Goal: Task Accomplishment & Management: Complete application form

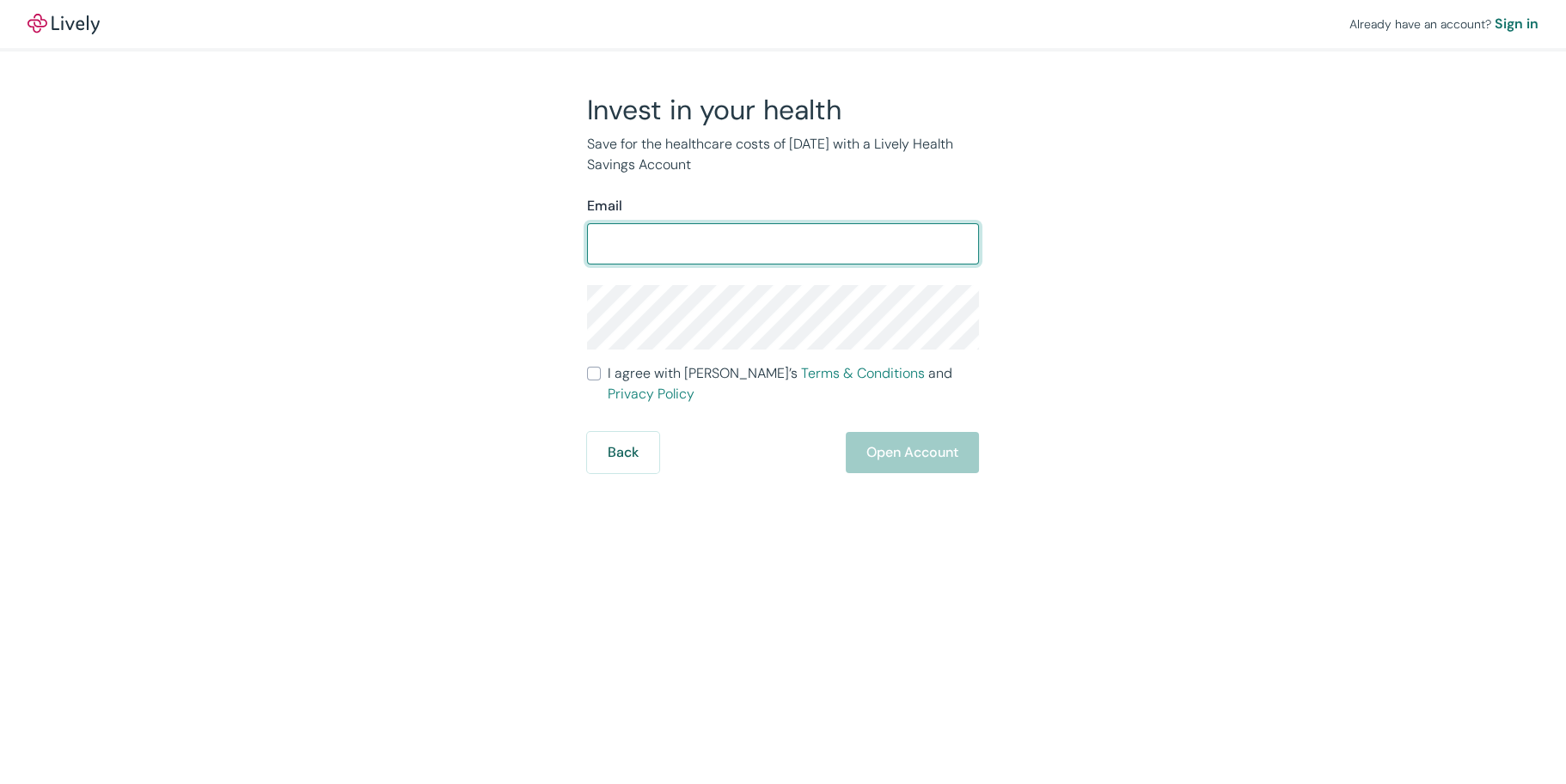
click at [670, 246] on input "Email" at bounding box center [783, 243] width 392 height 34
type input "jacherro21@yahoo.com"
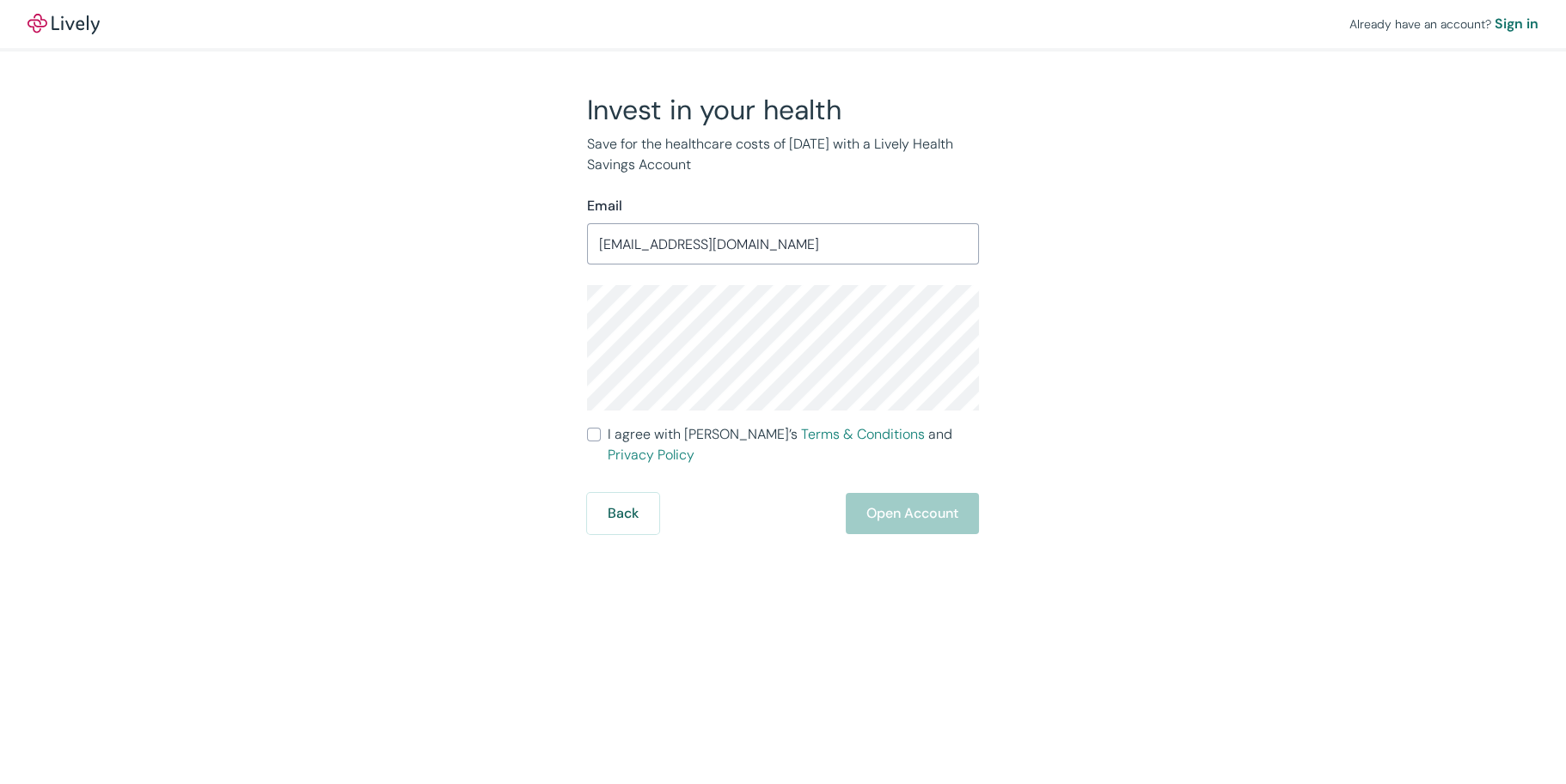
click at [600, 432] on input "I agree with Lively’s Terms & Conditions and Privacy Policy" at bounding box center [594, 434] width 14 height 14
checkbox input "true"
click at [577, 322] on div "Invest in your health Save for the healthcare costs of tomorrow with a Lively H…" at bounding box center [772, 314] width 412 height 442
click at [1088, 581] on div "Already have an account? Sign in Invest in your health Save for the healthcare …" at bounding box center [783, 392] width 1566 height 784
click at [921, 496] on button "Open Account" at bounding box center [912, 514] width 133 height 41
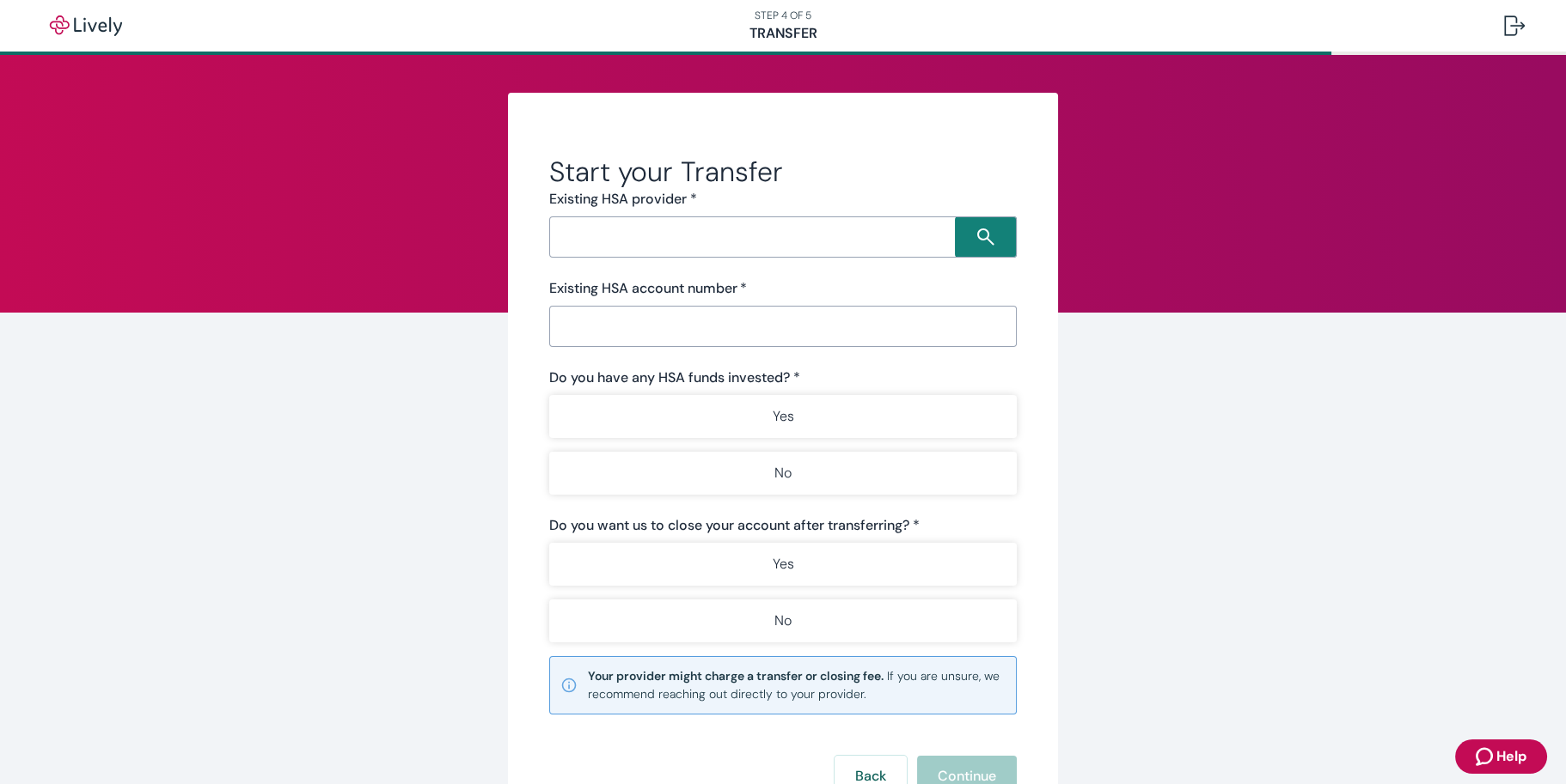
click at [636, 242] on input "Search input" at bounding box center [755, 237] width 401 height 24
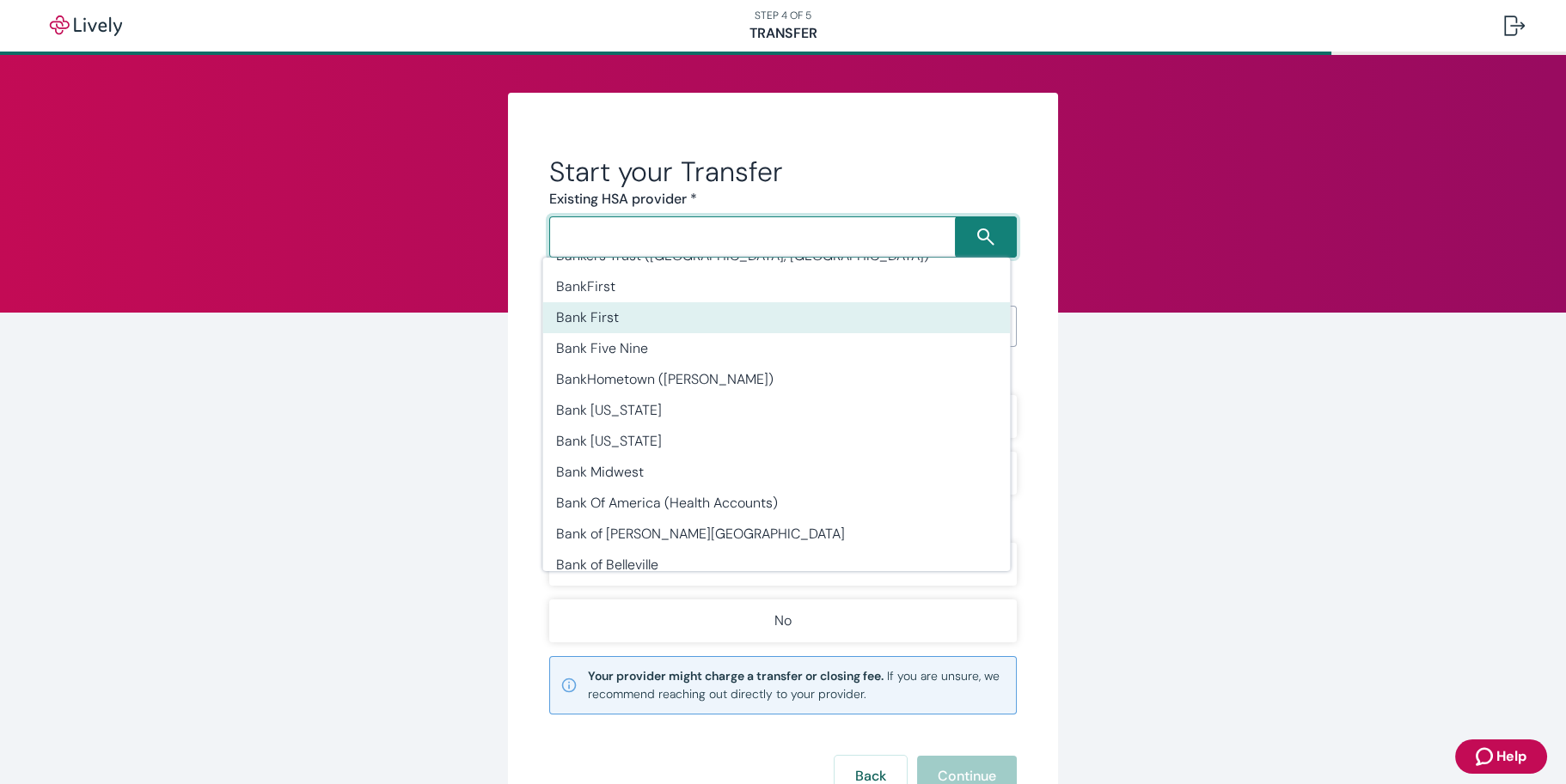
scroll to position [4210, 0]
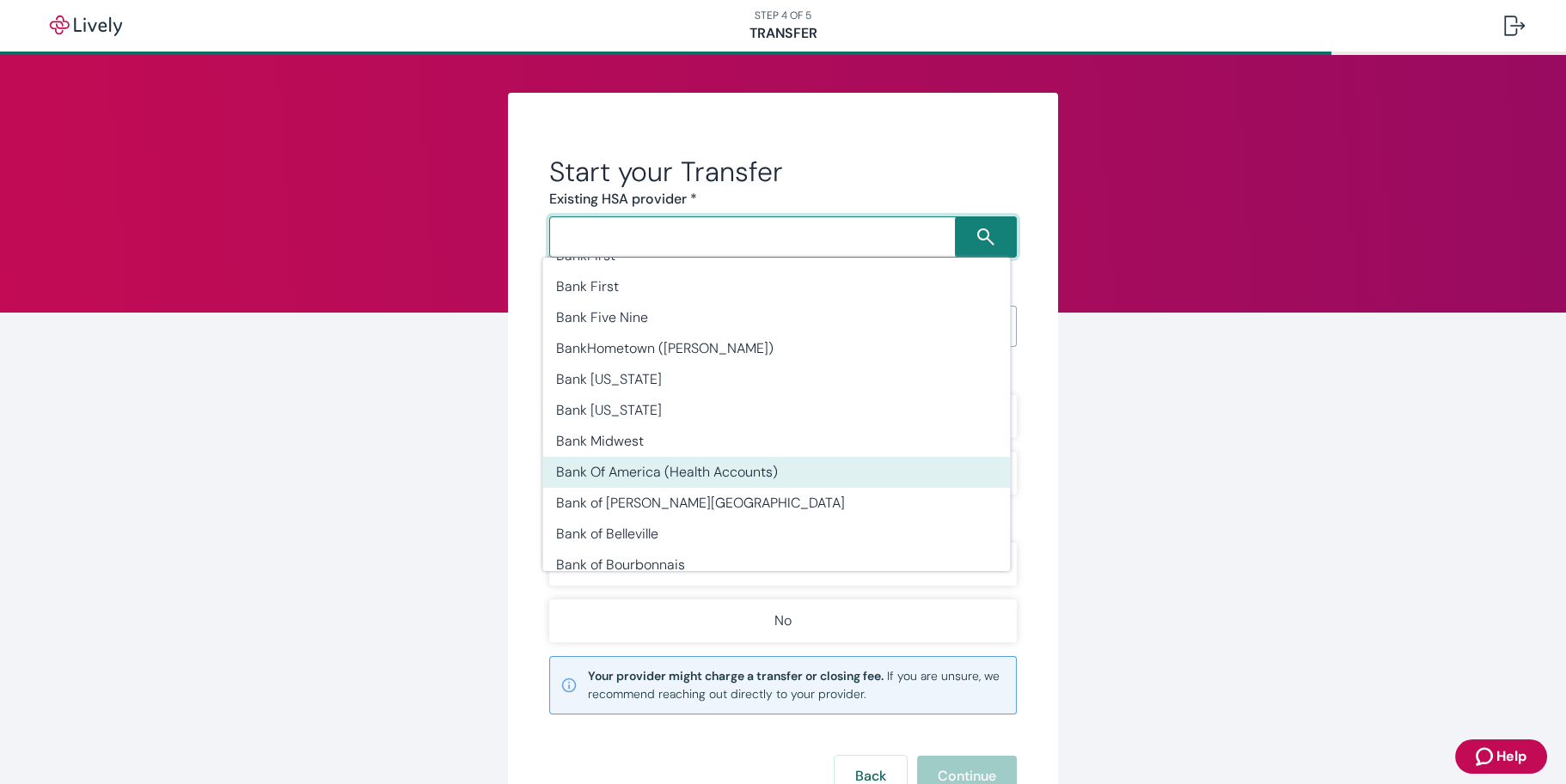
click at [589, 457] on li "Bank Of America (Health Accounts)" at bounding box center [776, 472] width 467 height 31
type input "Bank Of America (Health Accounts)"
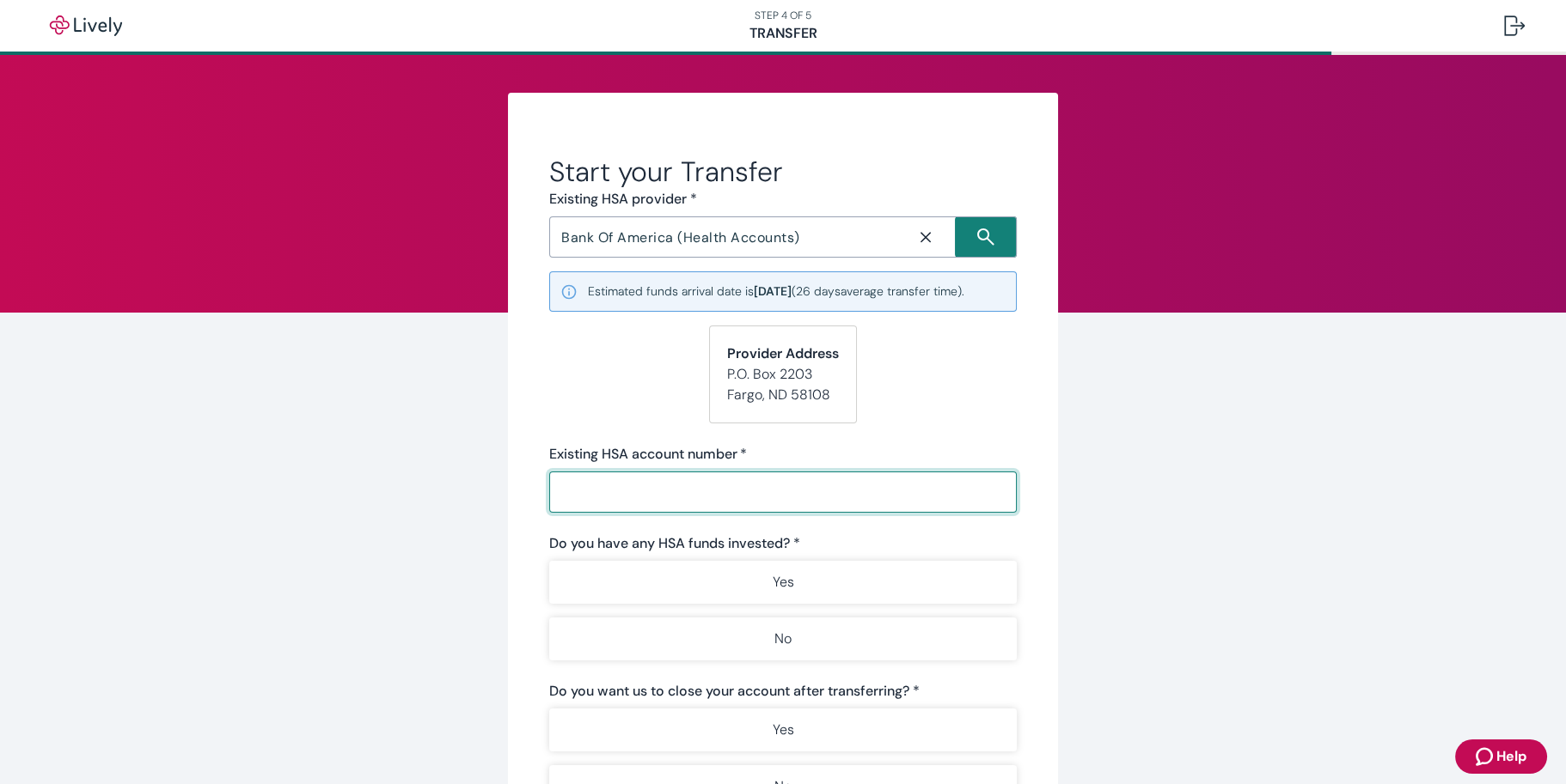
click at [644, 495] on input "Existing HSA account number   *" at bounding box center [783, 492] width 467 height 34
type input "10001034831"
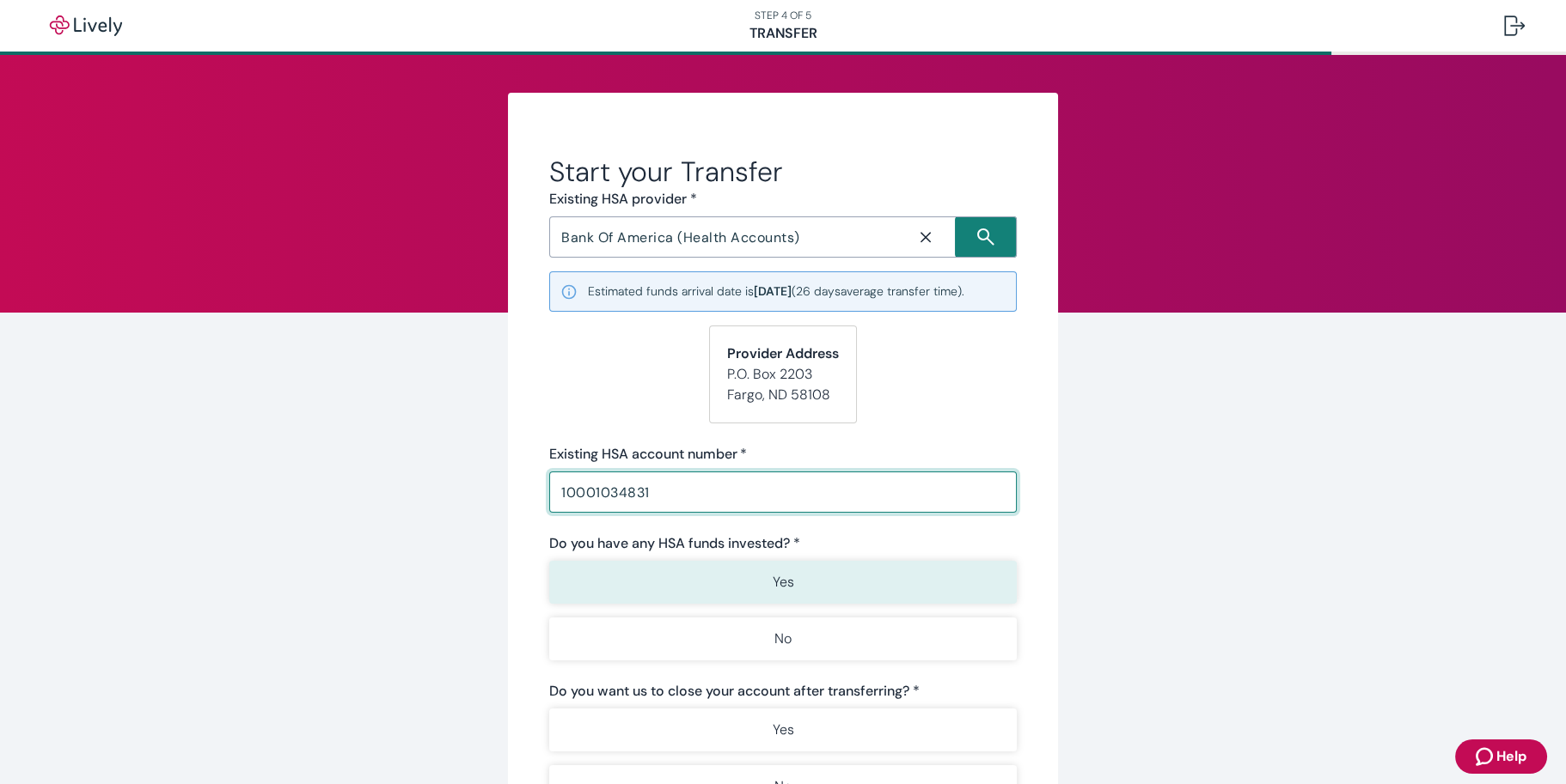
click at [677, 585] on button "Yes" at bounding box center [783, 583] width 467 height 43
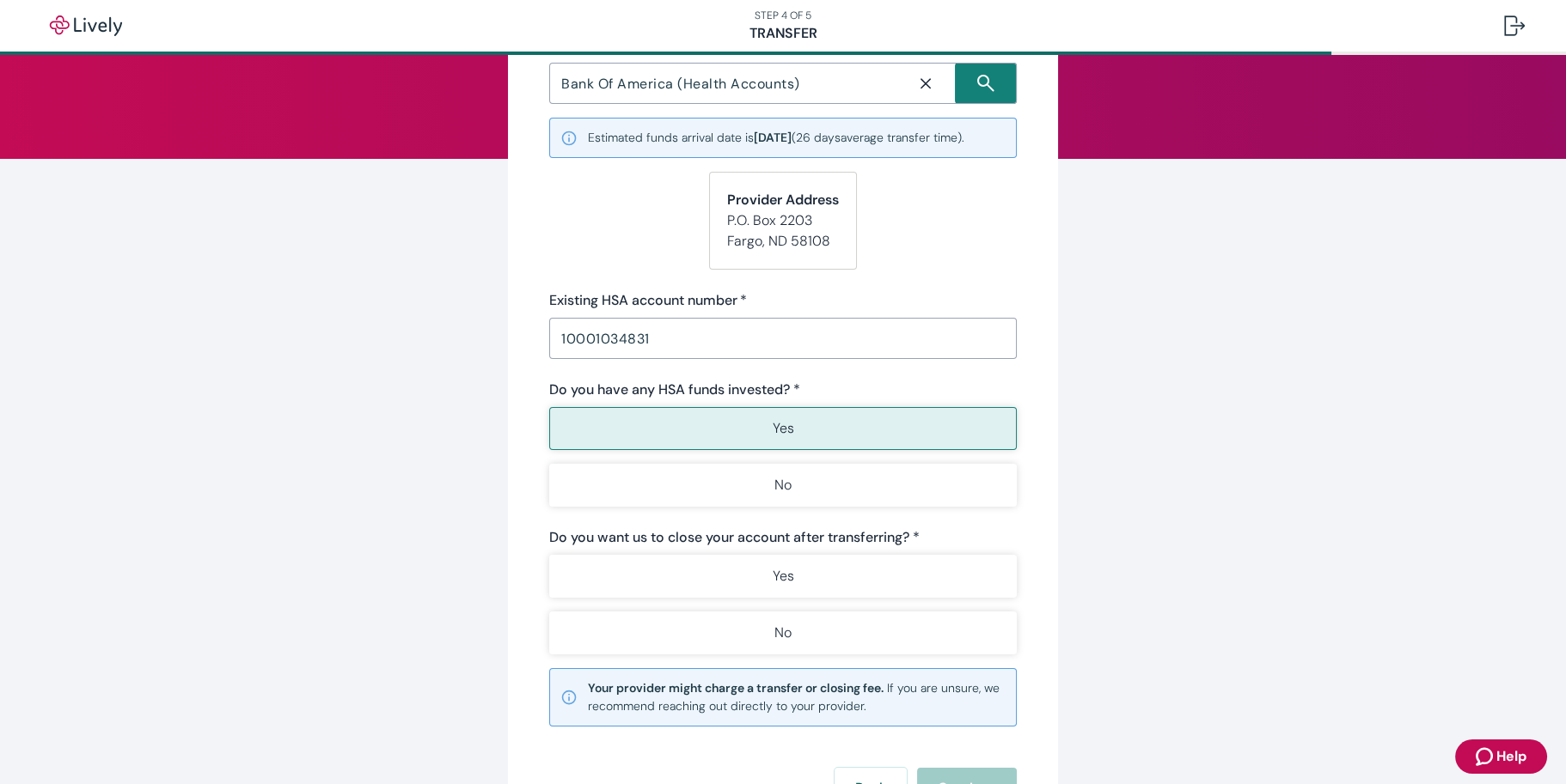
scroll to position [172, 0]
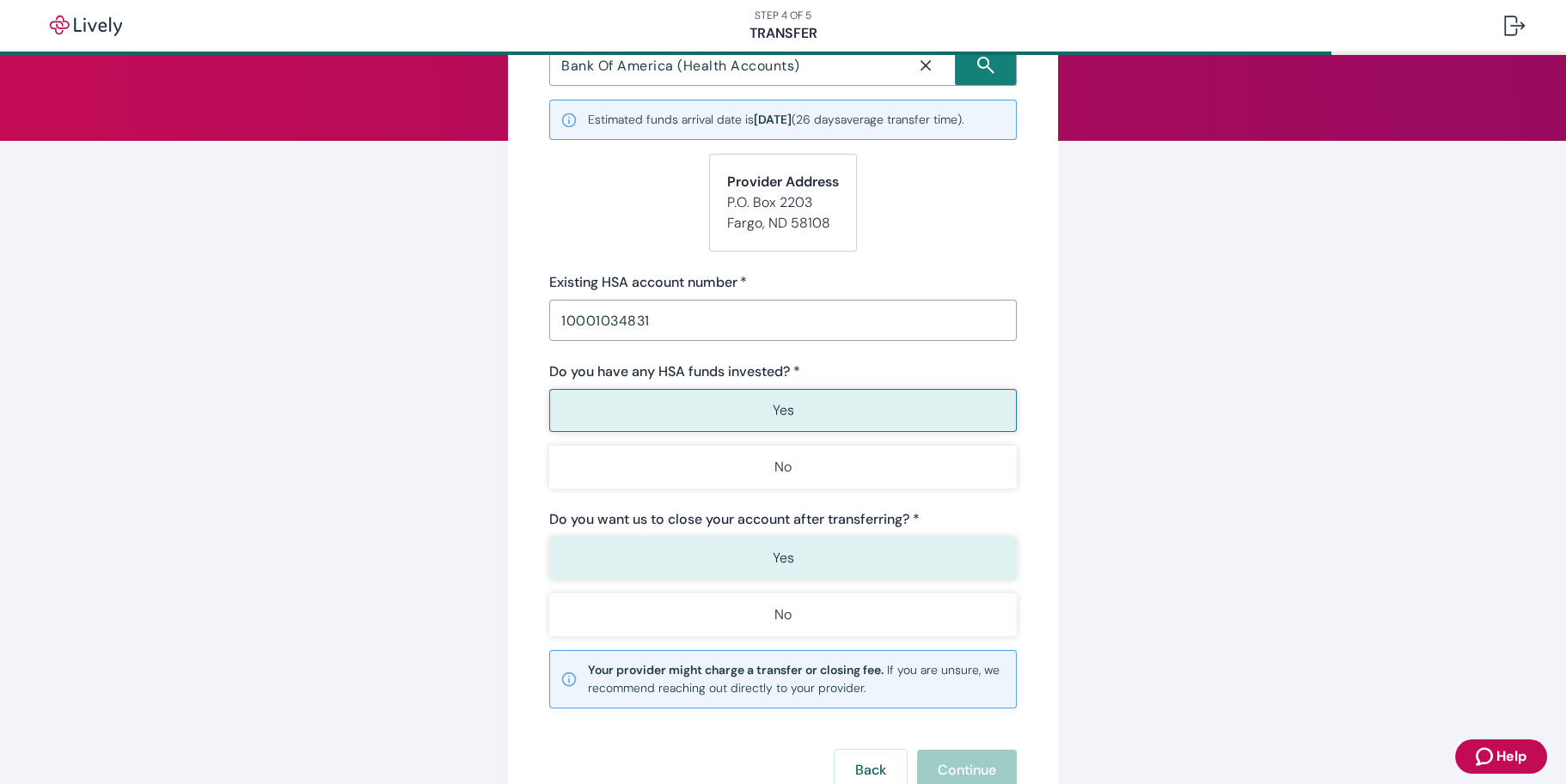
click at [697, 558] on button "Yes" at bounding box center [783, 558] width 467 height 43
click at [974, 766] on button "Continue" at bounding box center [966, 771] width 100 height 41
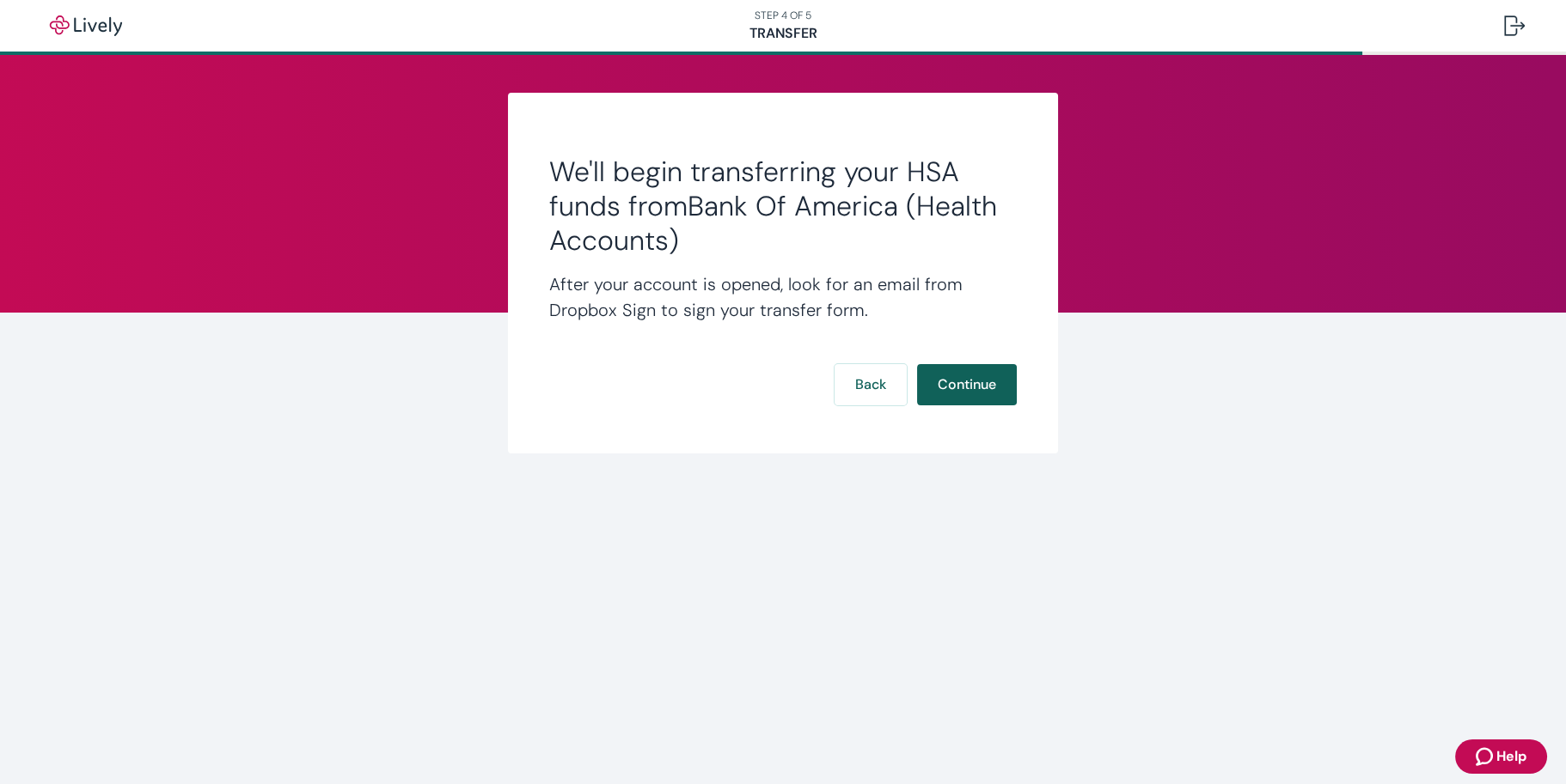
click at [985, 397] on button "Continue" at bounding box center [966, 385] width 100 height 41
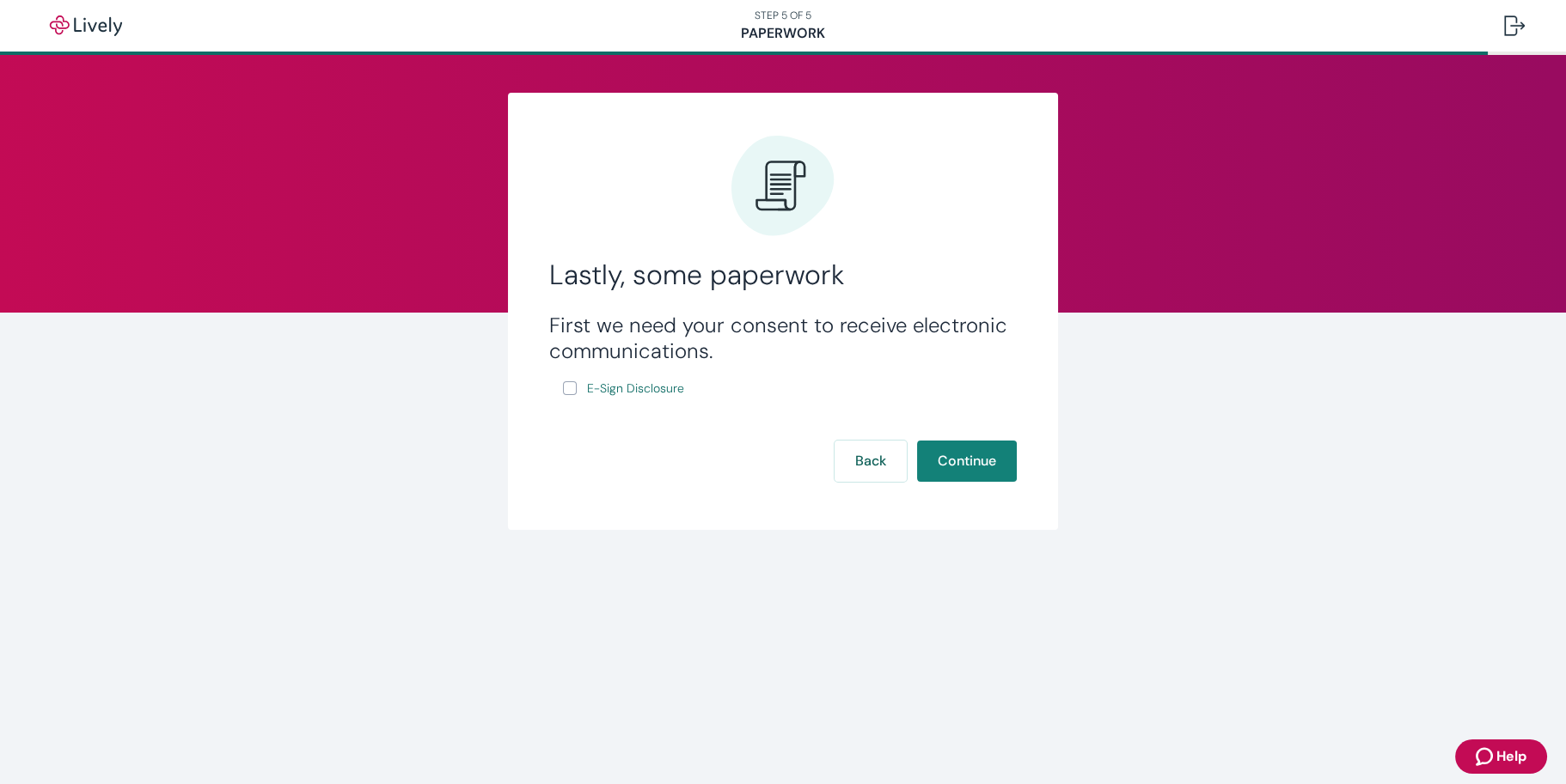
click at [570, 391] on input "E-Sign Disclosure" at bounding box center [570, 388] width 14 height 14
checkbox input "true"
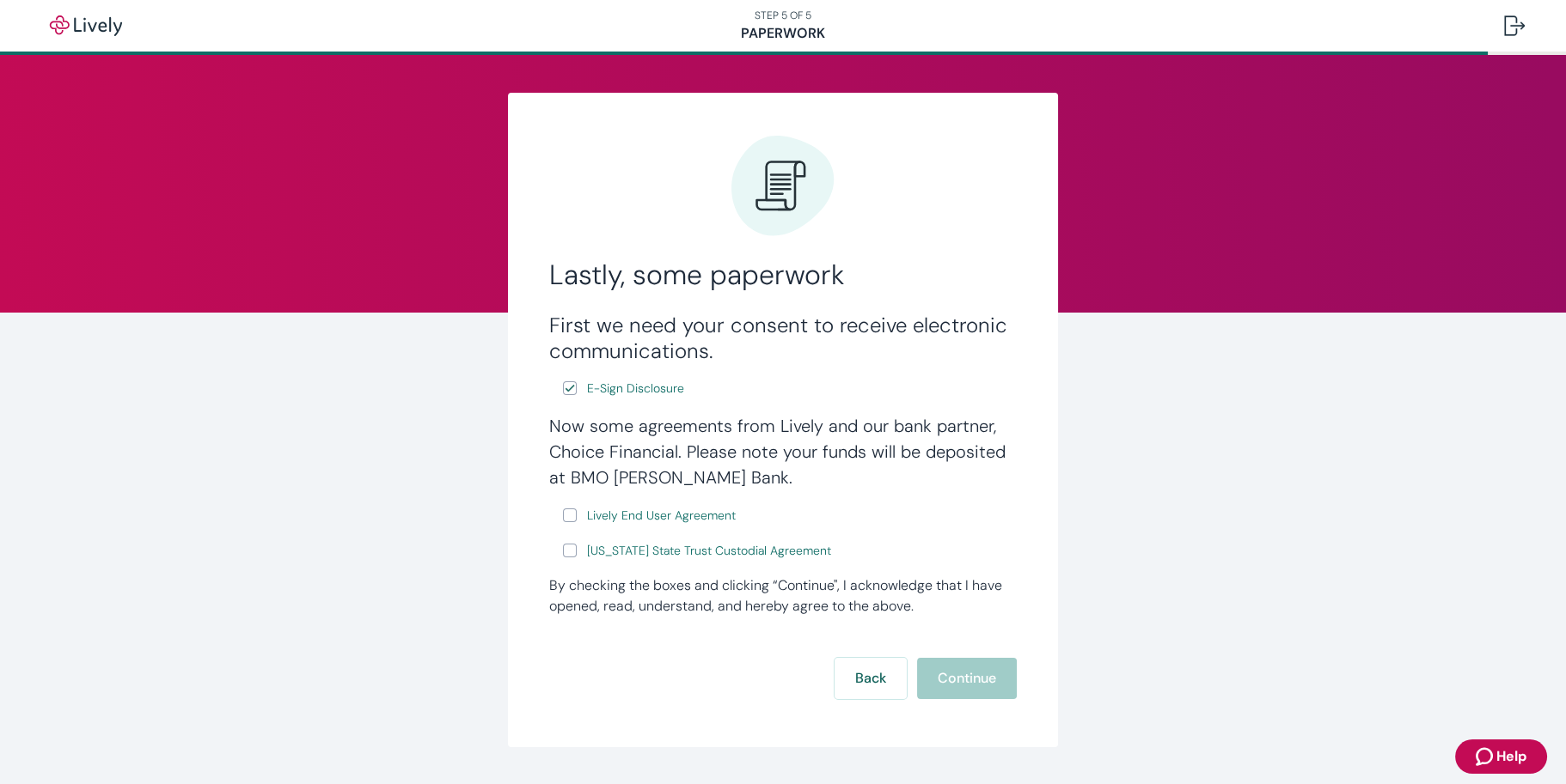
click at [563, 516] on input "Lively End User Agreement" at bounding box center [570, 516] width 14 height 14
checkbox input "true"
click at [563, 554] on input "[US_STATE] State Trust Custodial Agreement" at bounding box center [570, 550] width 14 height 14
checkbox input "true"
click at [971, 677] on button "Continue" at bounding box center [966, 679] width 100 height 41
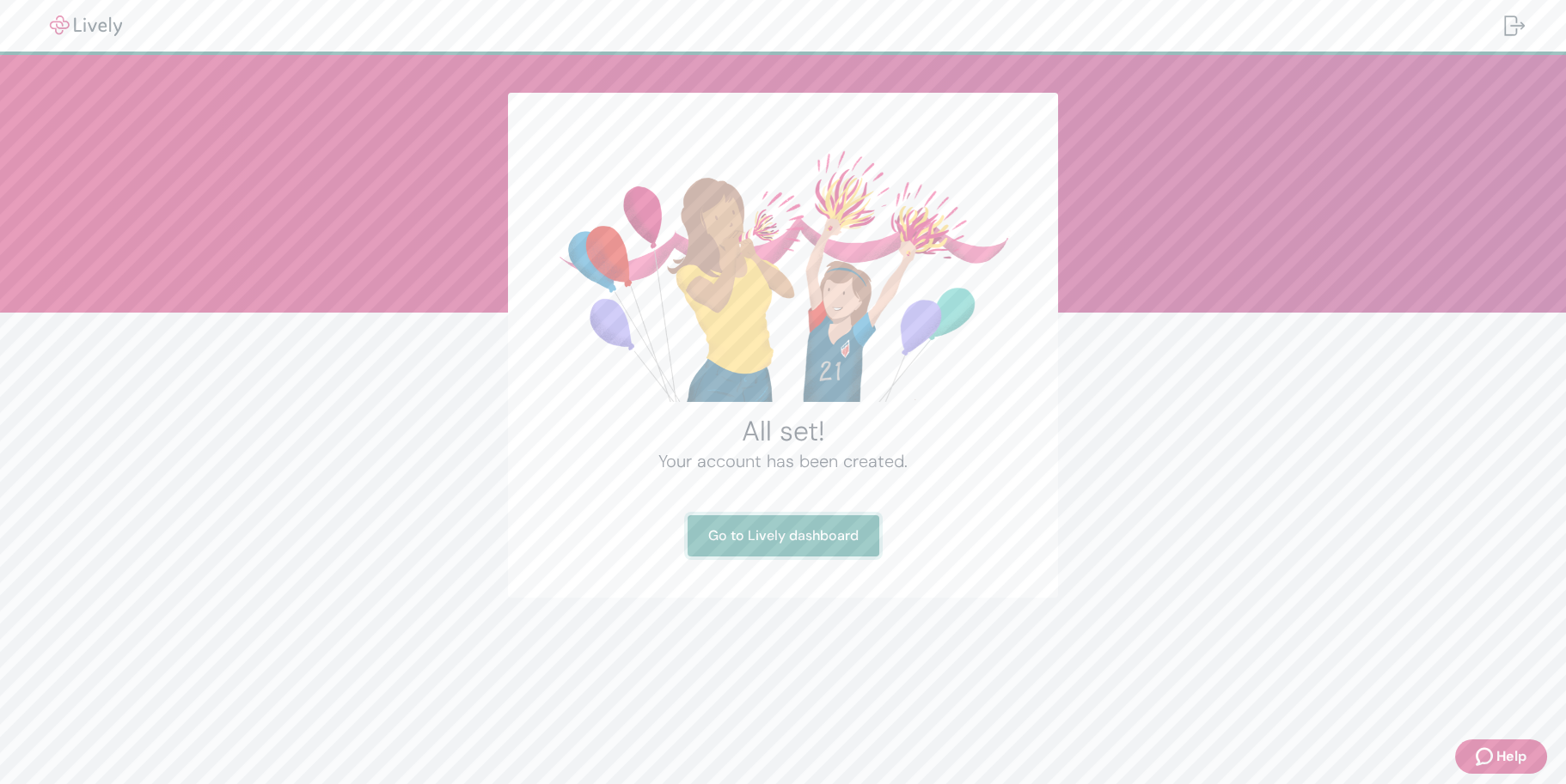
click at [785, 543] on link "Go to Lively dashboard" at bounding box center [783, 536] width 192 height 41
